Goal: Navigation & Orientation: Find specific page/section

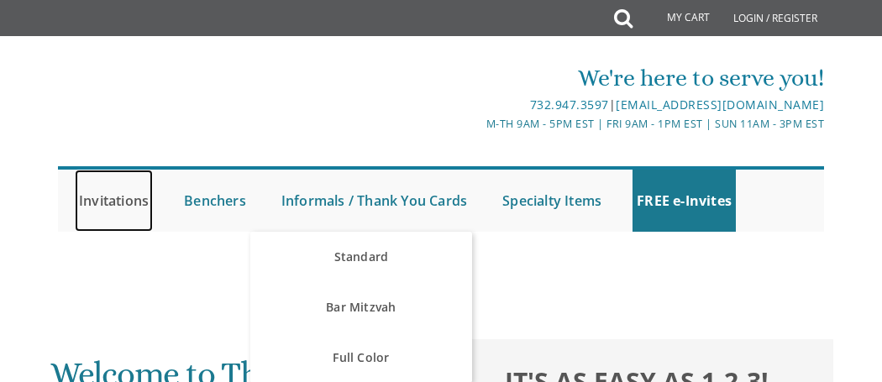
click at [96, 197] on link "Invitations" at bounding box center [114, 201] width 78 height 62
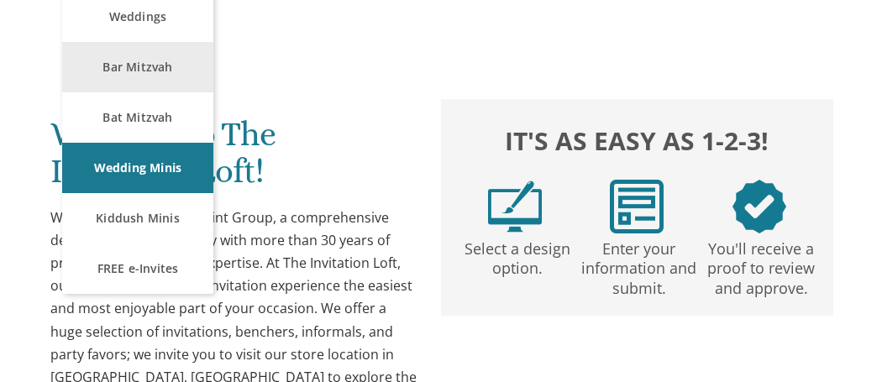
scroll to position [242, 0]
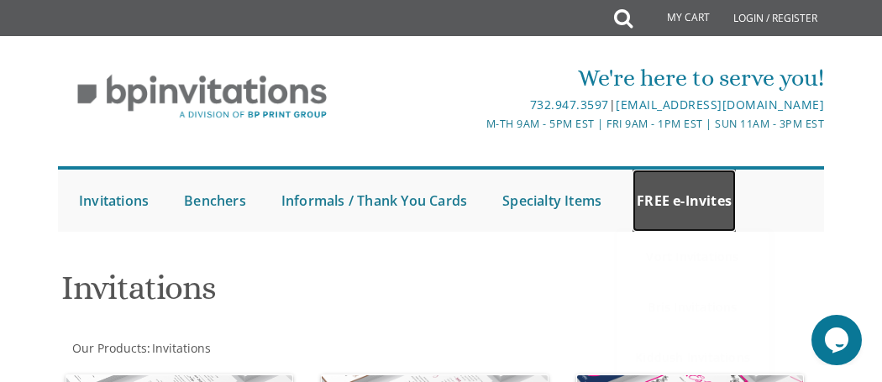
click at [657, 203] on link "FREE e-Invites" at bounding box center [683, 201] width 103 height 62
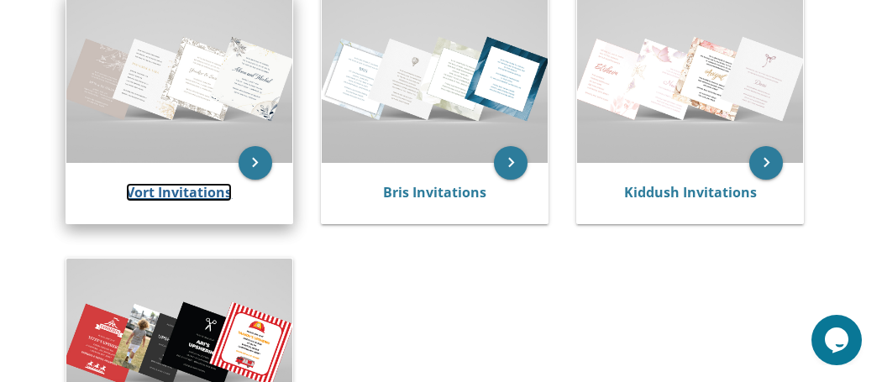
click at [170, 185] on link "Vort Invitations" at bounding box center [179, 192] width 106 height 18
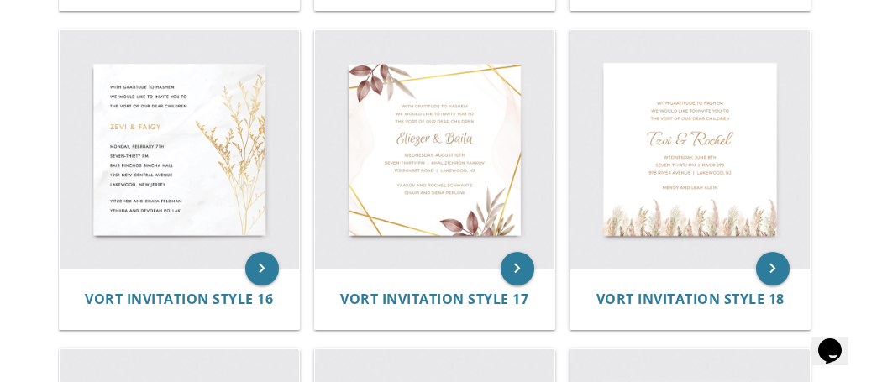
scroll to position [2051, 0]
